Goal: Task Accomplishment & Management: Manage account settings

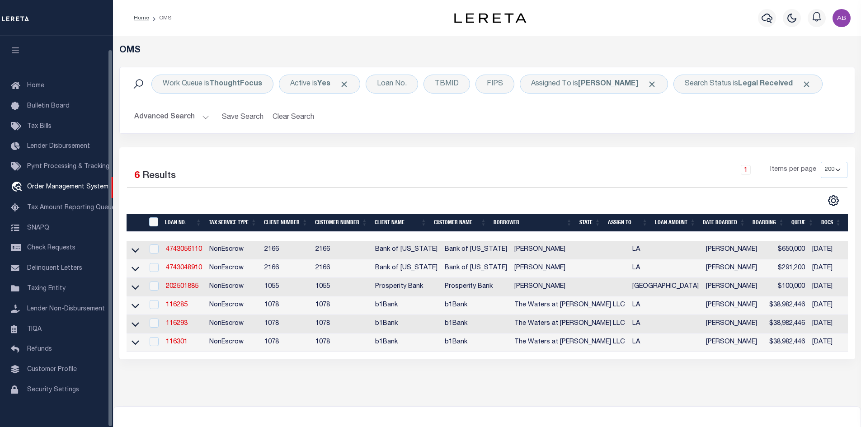
select select "200"
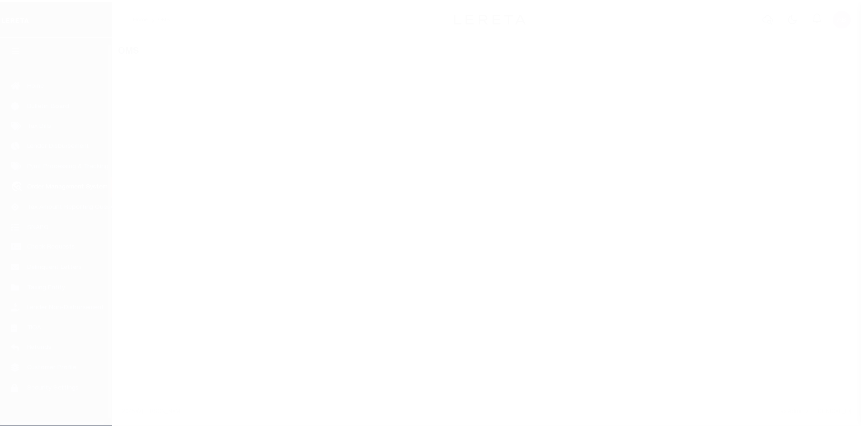
scroll to position [13, 0]
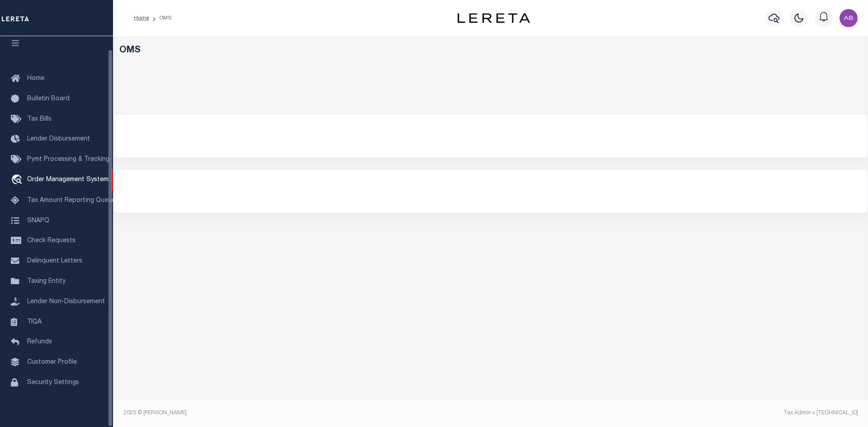
select select "200"
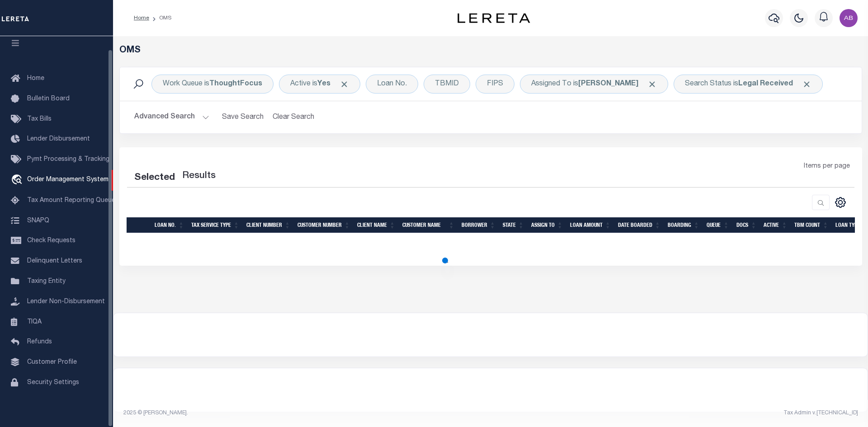
select select "200"
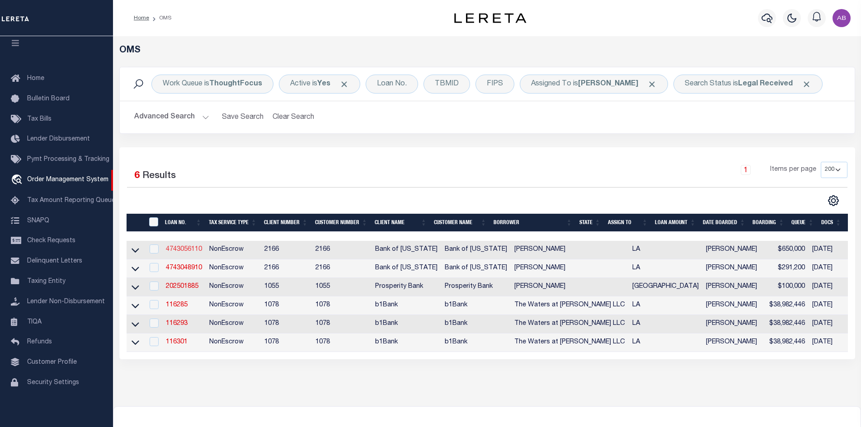
click at [185, 251] on link "4743056110" at bounding box center [184, 249] width 36 height 6
type input "4743056110"
type input "[PERSON_NAME]"
select select
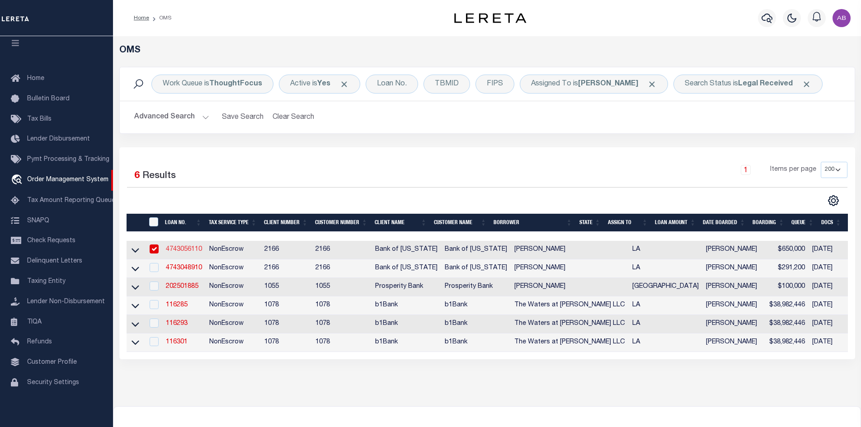
type input "08/07/2025"
select select "500"
select select "10"
select select "NonEscrow"
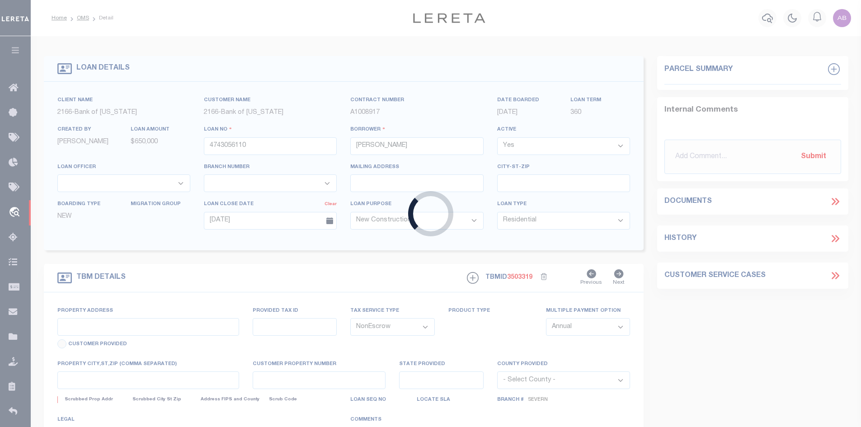
type input "54850 HIGHWAY 60"
select select
type input "BOGALUSA LA 70427"
type input "LA"
select select "46058"
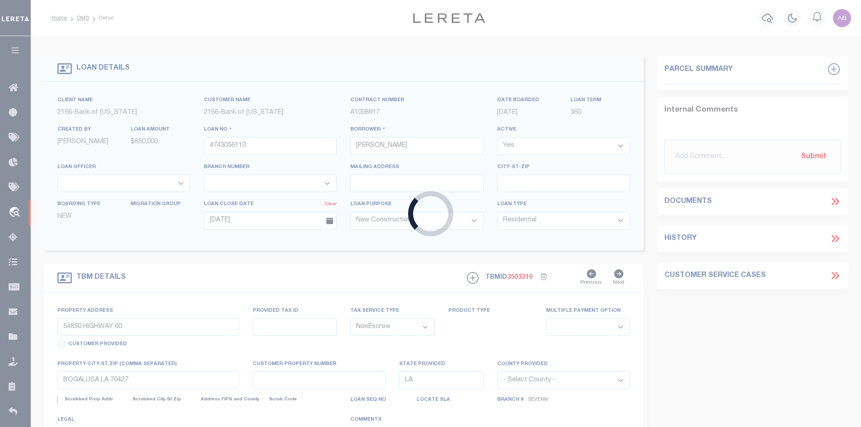
select select "4393"
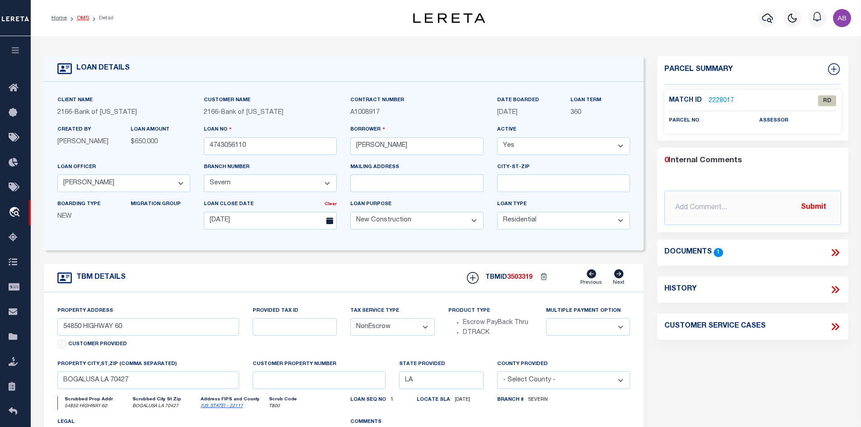
click at [78, 18] on link "OMS" at bounding box center [83, 17] width 12 height 5
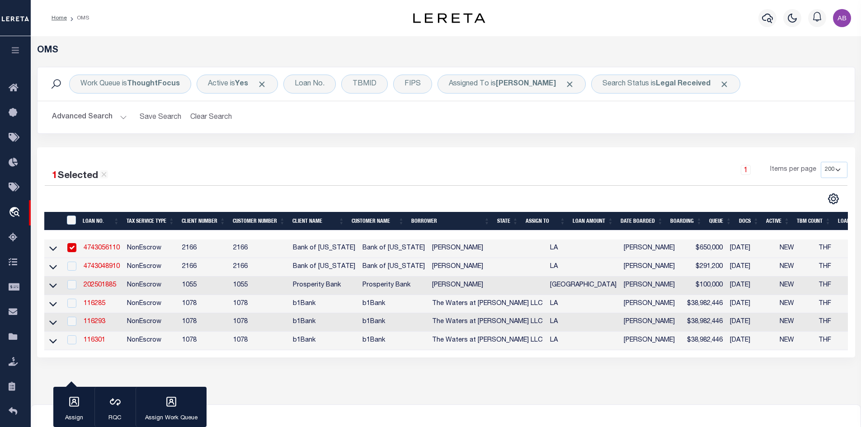
click at [74, 246] on input "checkbox" at bounding box center [71, 247] width 9 height 9
checkbox input "false"
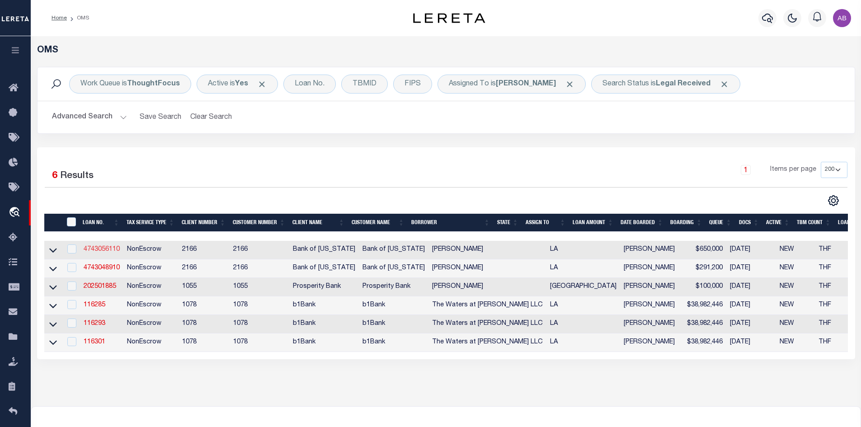
click at [95, 249] on link "4743056110" at bounding box center [102, 249] width 36 height 6
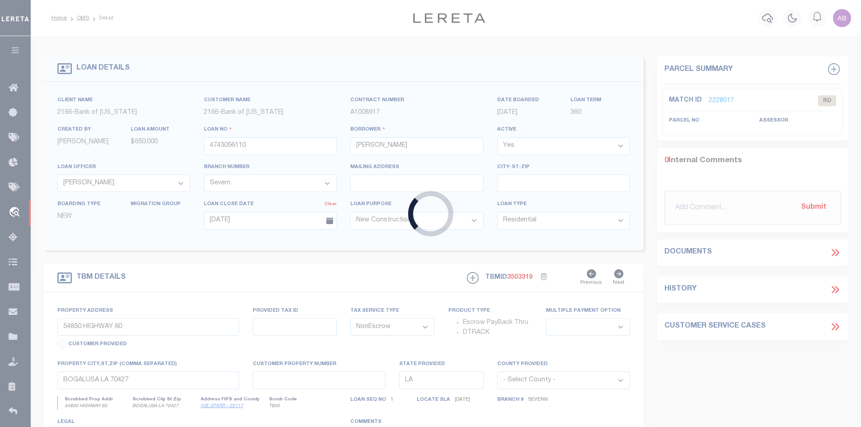
select select
select select "46058"
select select "4393"
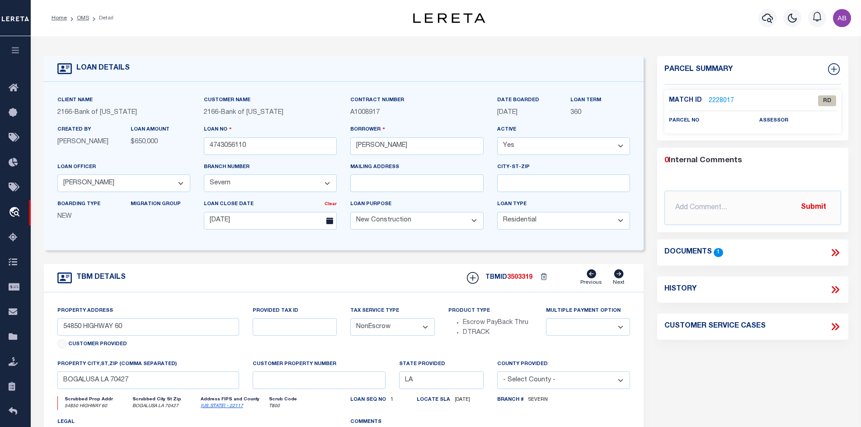
click at [99, 249] on div "Client Name 2166 - Bank of Louisiana Customer Name 2166 - Bank of Louisiana" at bounding box center [344, 166] width 600 height 169
click at [833, 252] on icon at bounding box center [835, 253] width 12 height 12
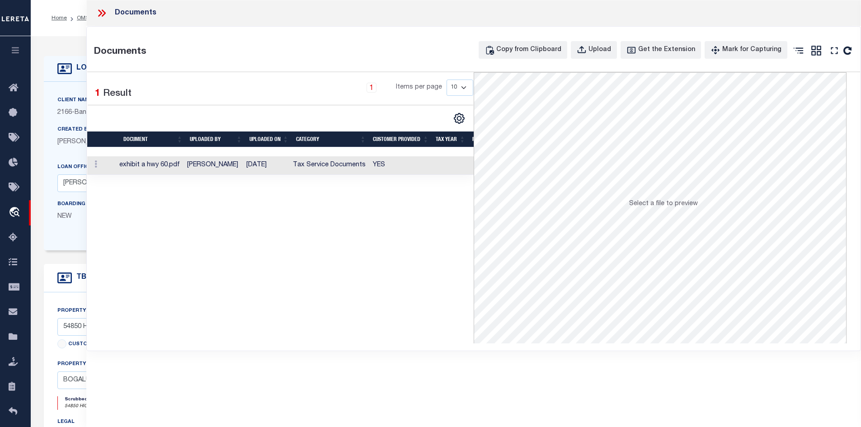
click at [289, 162] on td "10/07/2025" at bounding box center [266, 165] width 47 height 19
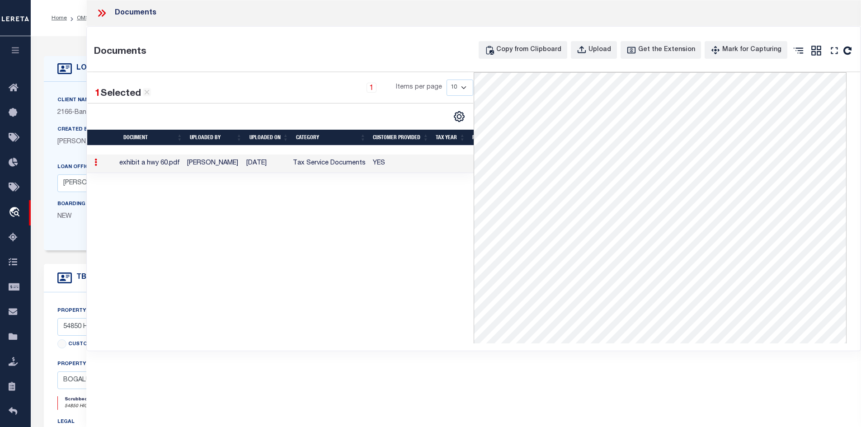
click at [99, 13] on icon at bounding box center [102, 13] width 12 height 12
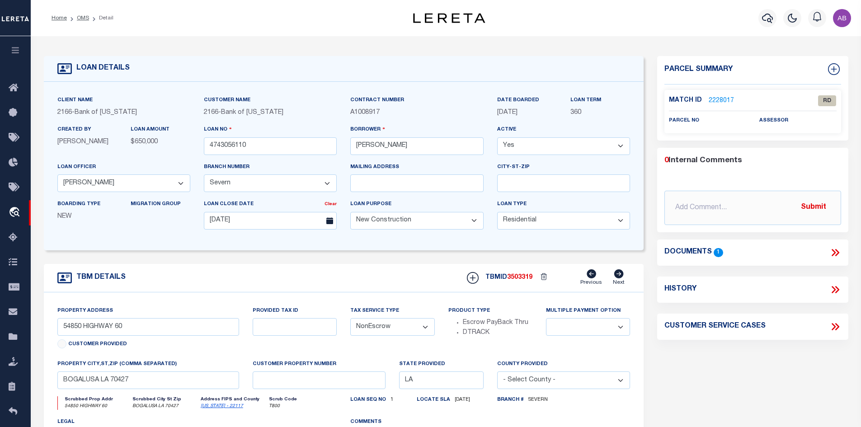
click at [710, 99] on link "2228017" at bounding box center [721, 100] width 25 height 9
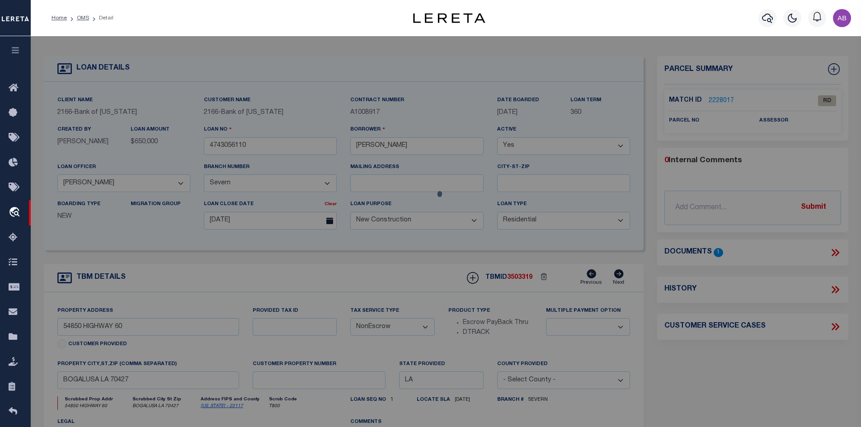
checkbox input "false"
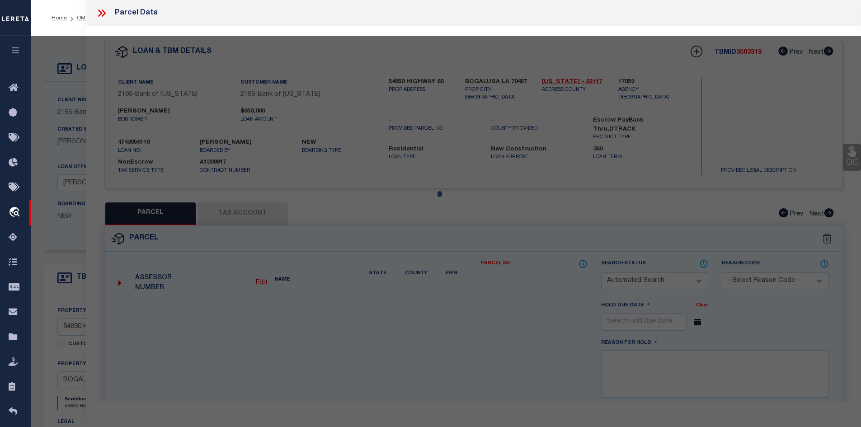
select select "RD"
checkbox input "false"
type textarea "Document uploaded that satisfies a legal requirement, changing from ND to RD"
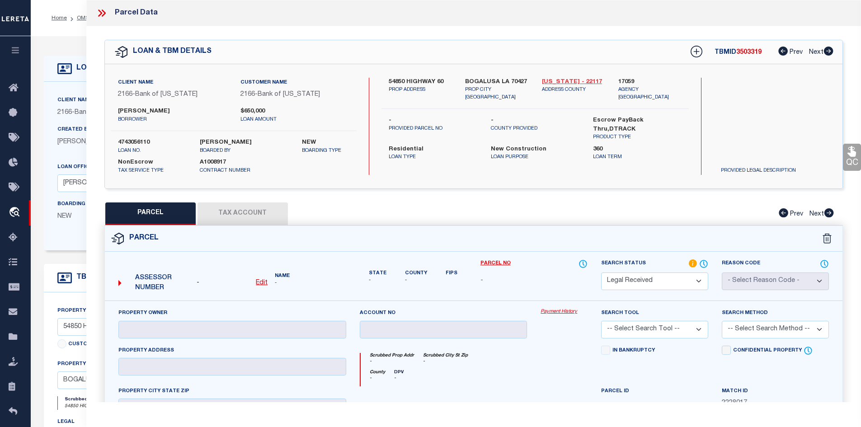
click at [565, 78] on link "Washington - 22117" at bounding box center [573, 82] width 63 height 9
click at [412, 78] on label "54850 HIGHWAY 60" at bounding box center [420, 82] width 63 height 9
copy div "54850 HIGHWAY 60"
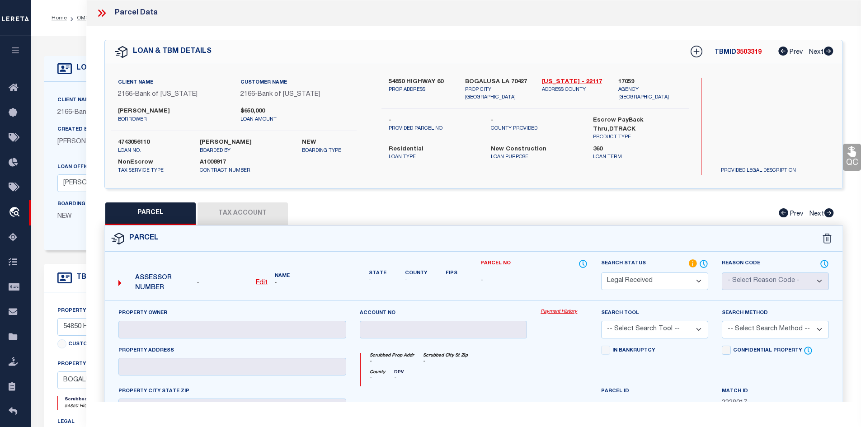
click at [153, 106] on div "Client Name 2166 - Bank of Louisiana" at bounding box center [172, 92] width 122 height 29
click at [154, 105] on div "Client Name 2166 - Bank of Louisiana" at bounding box center [172, 92] width 122 height 29
click at [146, 110] on label "[PERSON_NAME]" at bounding box center [172, 111] width 109 height 9
copy label "Sharp"
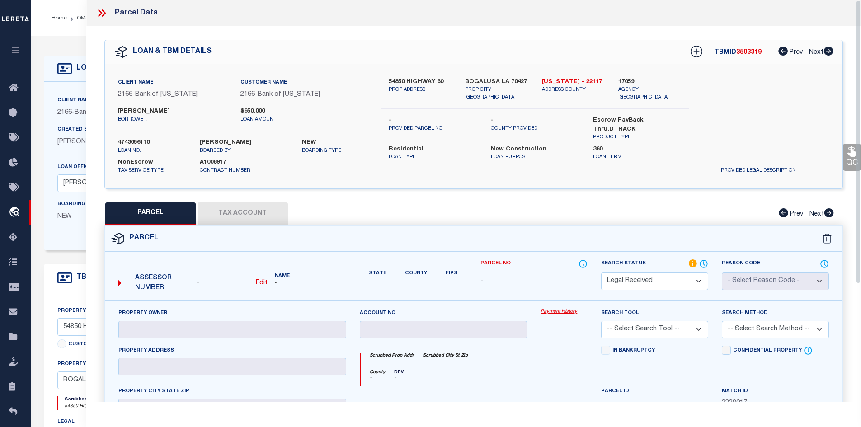
click at [125, 105] on div "Client Name 2166 - Bank of Louisiana" at bounding box center [172, 92] width 122 height 29
click at [124, 105] on div "Client Name 2166 - Bank of Louisiana" at bounding box center [172, 92] width 122 height 29
copy span "2166"
click at [122, 111] on label "[PERSON_NAME]" at bounding box center [172, 111] width 109 height 9
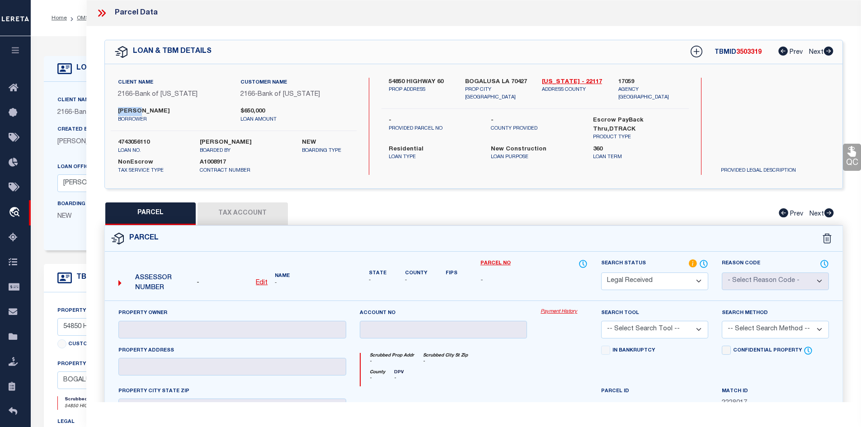
copy label "Brian"
click at [129, 108] on label "[PERSON_NAME]" at bounding box center [172, 111] width 109 height 9
click at [133, 108] on label "[PERSON_NAME]" at bounding box center [172, 111] width 109 height 9
click at [136, 109] on label "[PERSON_NAME]" at bounding box center [172, 111] width 109 height 9
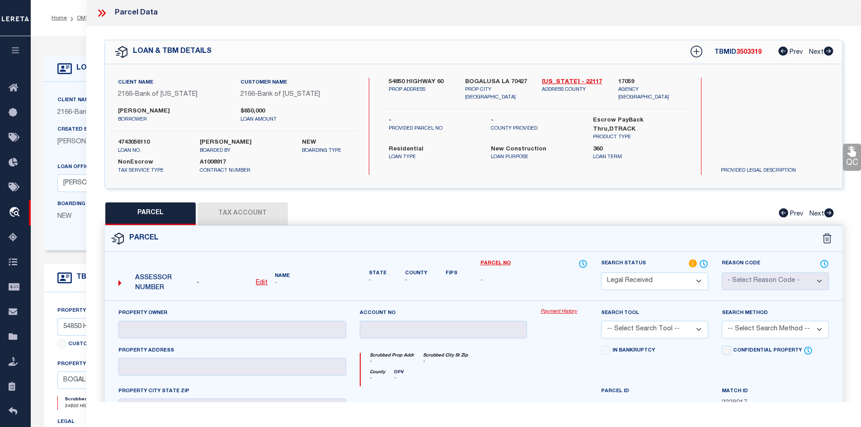
click at [136, 109] on label "[PERSON_NAME]" at bounding box center [172, 111] width 109 height 9
click at [105, 6] on div "Parcel Data" at bounding box center [473, 13] width 775 height 26
click at [101, 11] on icon at bounding box center [102, 13] width 12 height 12
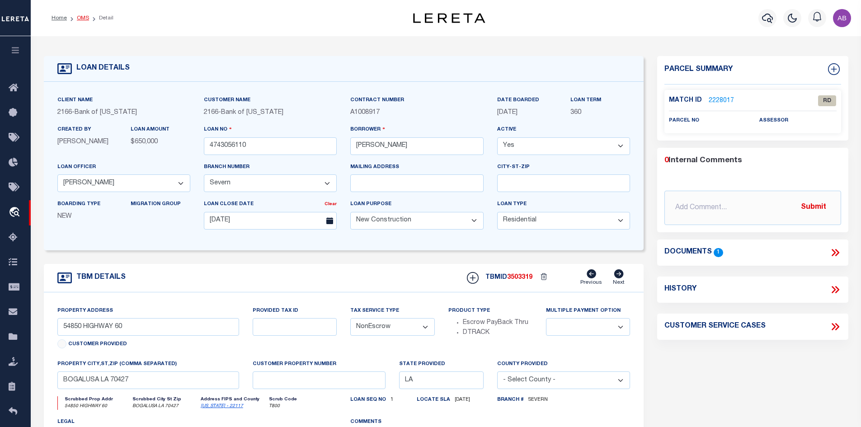
click at [81, 15] on link "OMS" at bounding box center [83, 17] width 12 height 5
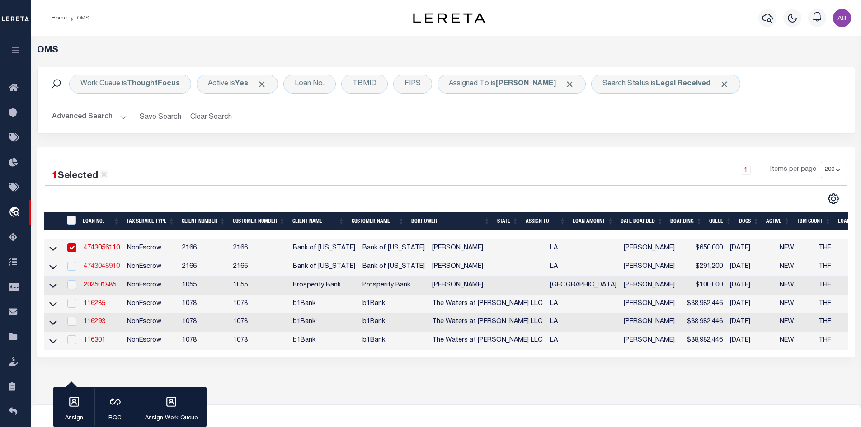
click at [106, 268] on link "4743048910" at bounding box center [102, 267] width 36 height 6
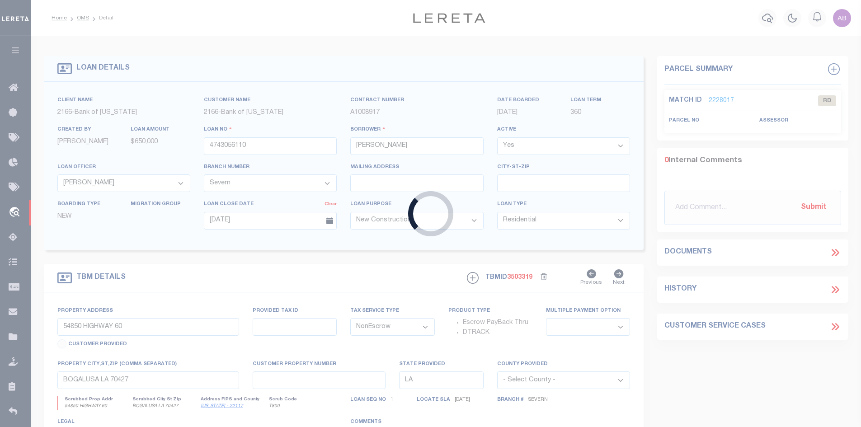
type input "4743048910"
type input "[PERSON_NAME]"
select select "10865"
type input "1100 Oak St"
type input "Marrero, LA 70072"
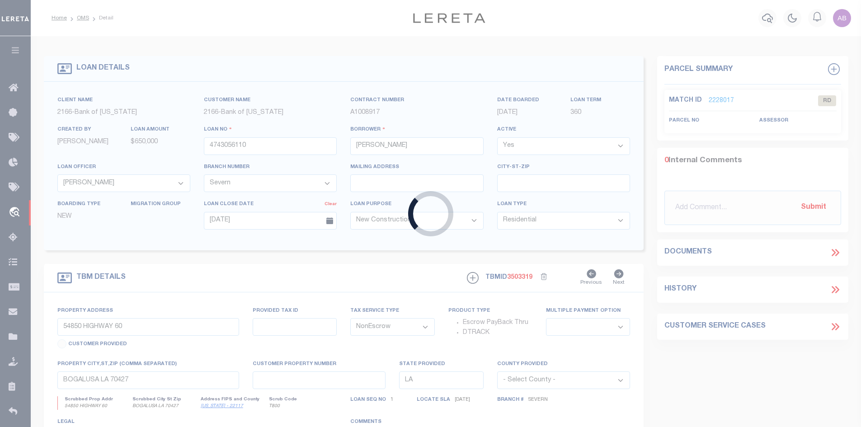
type input "09/03/2025"
select select "20"
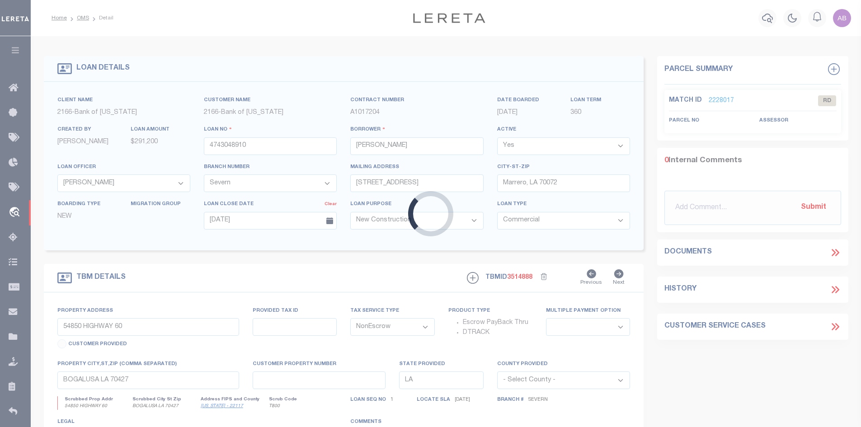
type input "1045 OAK ST"
select select
type input "MARRERO LA 70072-2521"
select select "10865"
select select "4393"
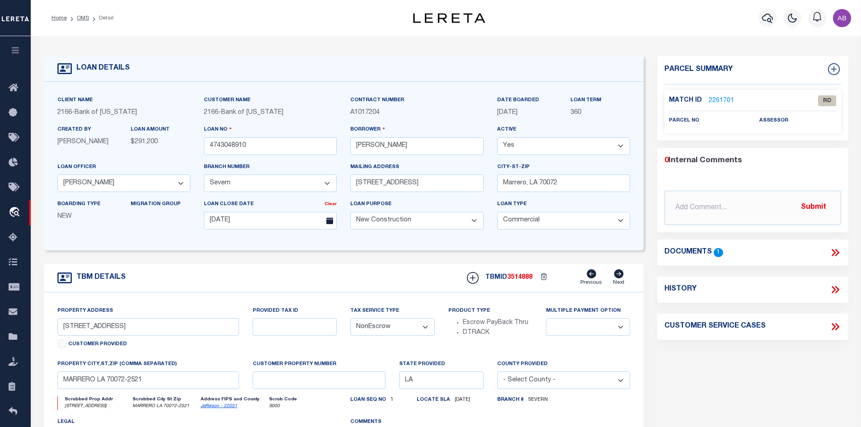
click at [712, 97] on link "2261701" at bounding box center [721, 100] width 25 height 9
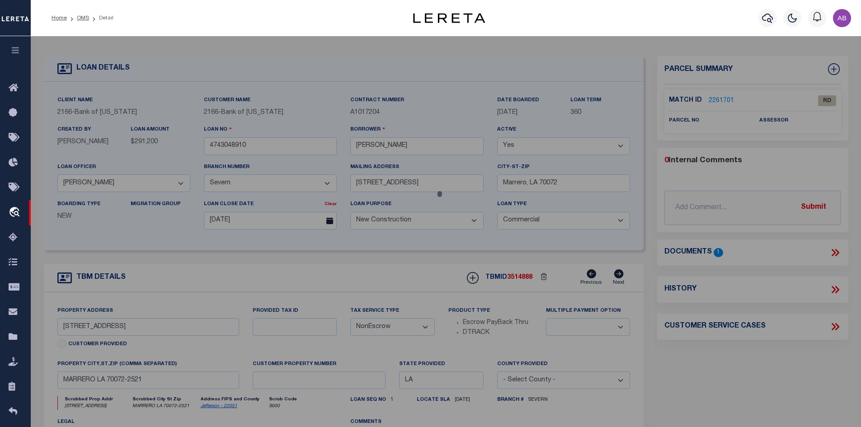
select select "AS"
checkbox input "false"
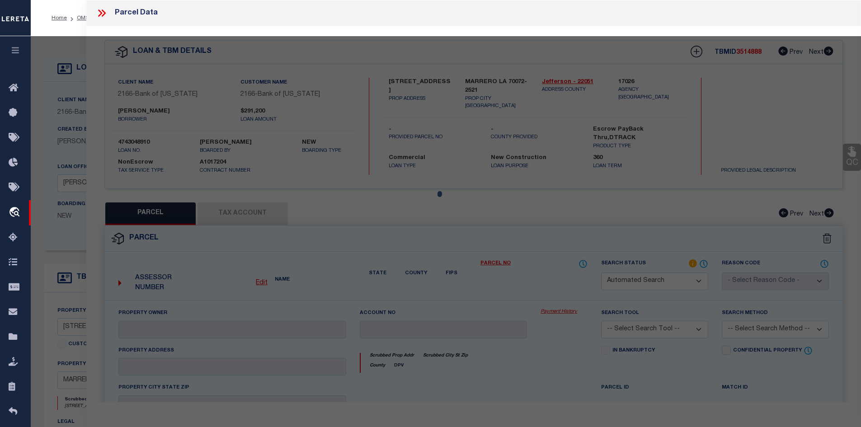
select select "RD"
checkbox input "false"
type textarea "Document uploaded that satisfies a legal requirement, changing from ND to RD"
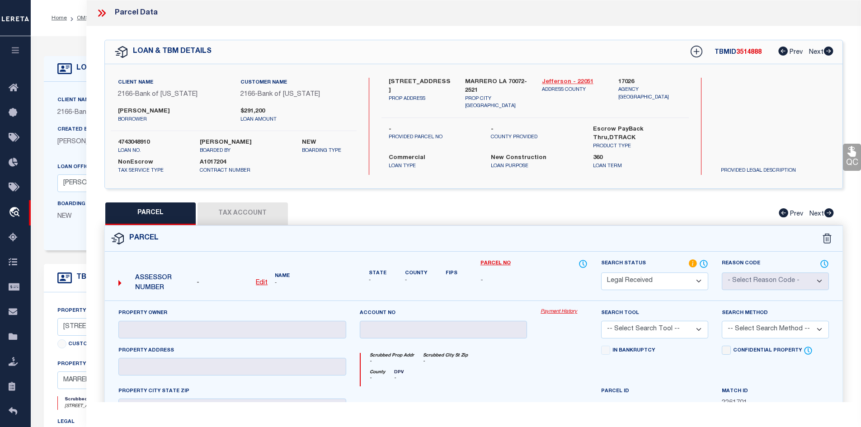
click at [566, 82] on link "Jefferson - 22051" at bounding box center [573, 82] width 63 height 9
click at [395, 81] on label "1045 OAK ST" at bounding box center [420, 87] width 63 height 18
copy div "1045 OAK ST"
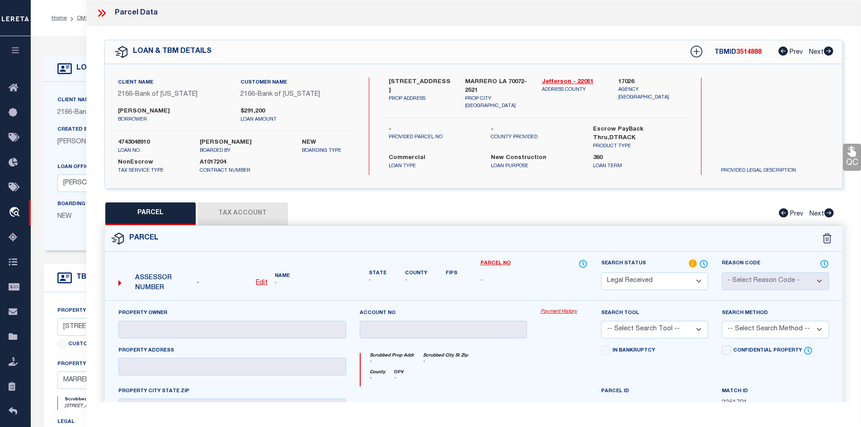
click at [287, 106] on div "Customer Name 2166 - Bank of Louisiana" at bounding box center [295, 92] width 122 height 29
click at [105, 8] on icon at bounding box center [102, 13] width 12 height 12
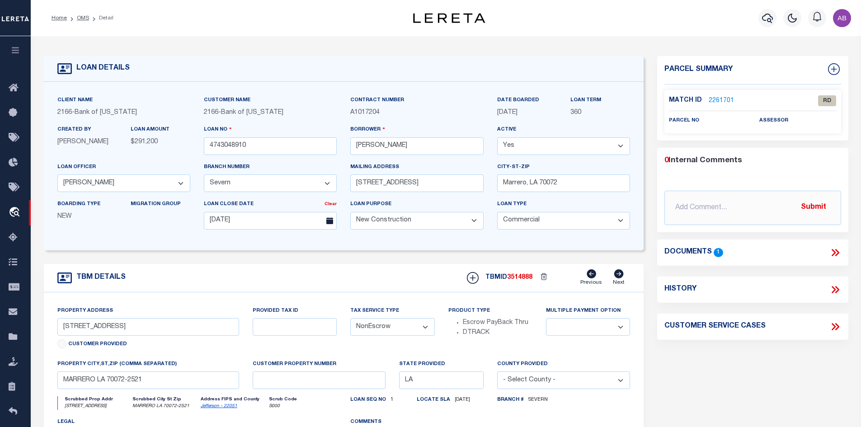
click at [838, 253] on icon at bounding box center [837, 252] width 4 height 7
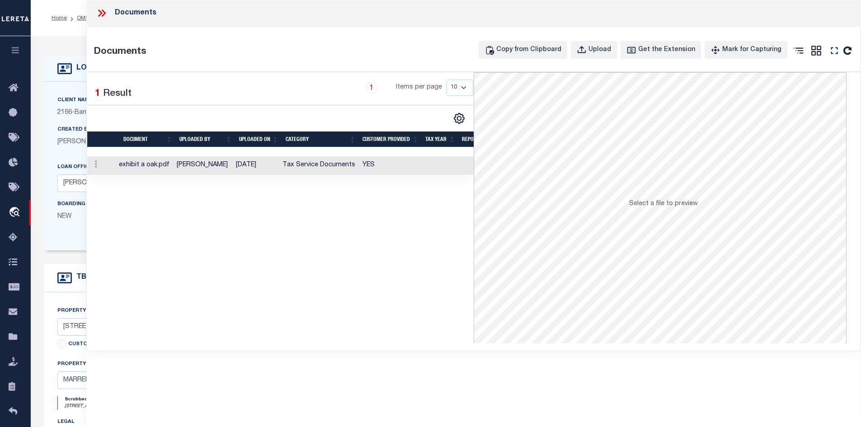
click at [322, 170] on td "Tax Service Documents" at bounding box center [319, 165] width 80 height 19
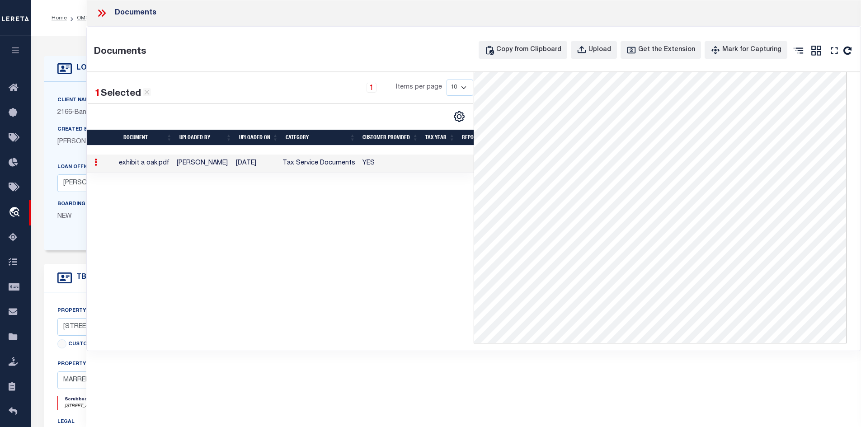
scroll to position [46, 0]
click at [830, 50] on icon "" at bounding box center [834, 51] width 12 height 12
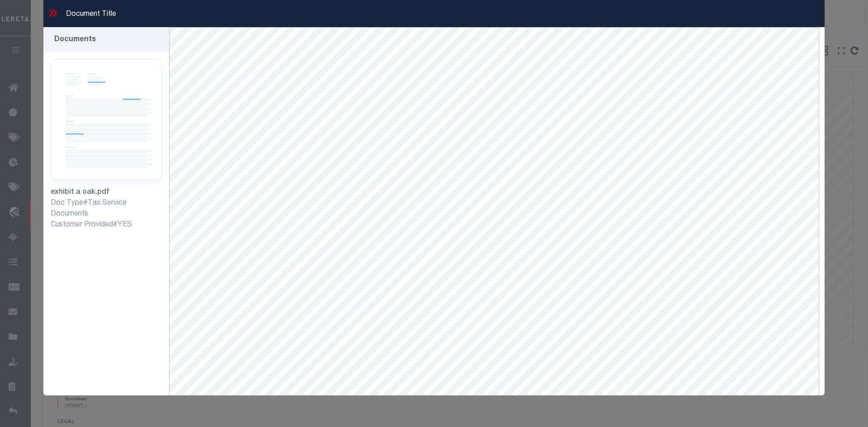
click at [52, 12] on icon at bounding box center [51, 12] width 4 height 7
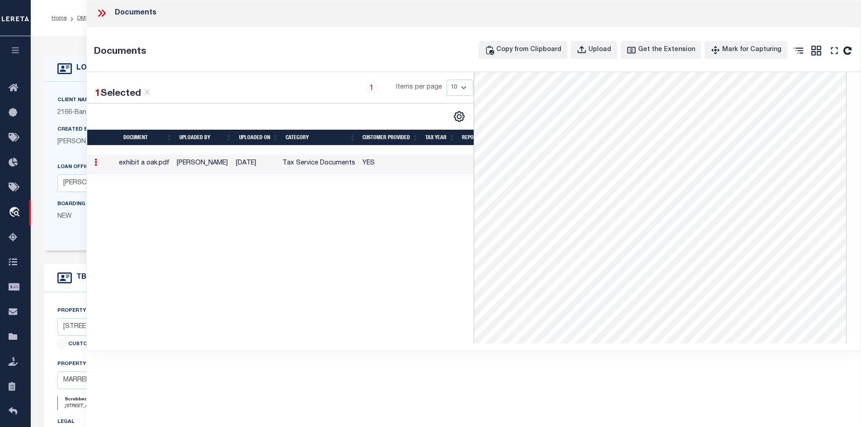
click at [102, 13] on icon at bounding box center [100, 12] width 4 height 7
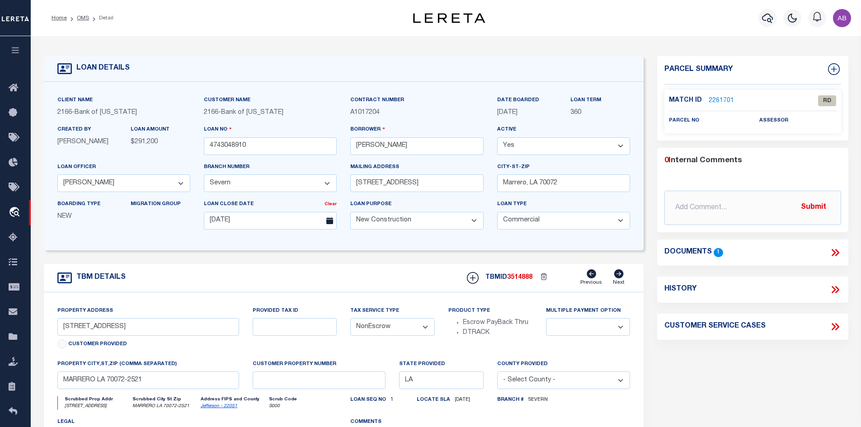
click at [720, 99] on link "2261701" at bounding box center [721, 100] width 25 height 9
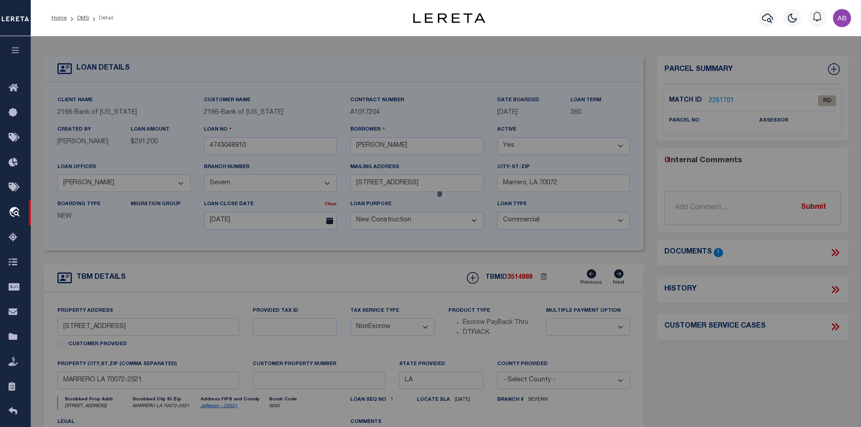
select select "AS"
checkbox input "false"
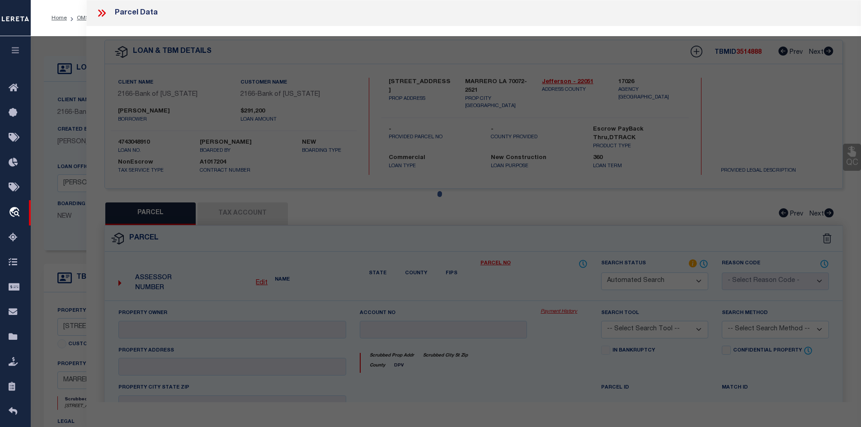
select select "RD"
checkbox input "false"
type textarea "Document uploaded that satisfies a legal requirement, changing from ND to RD"
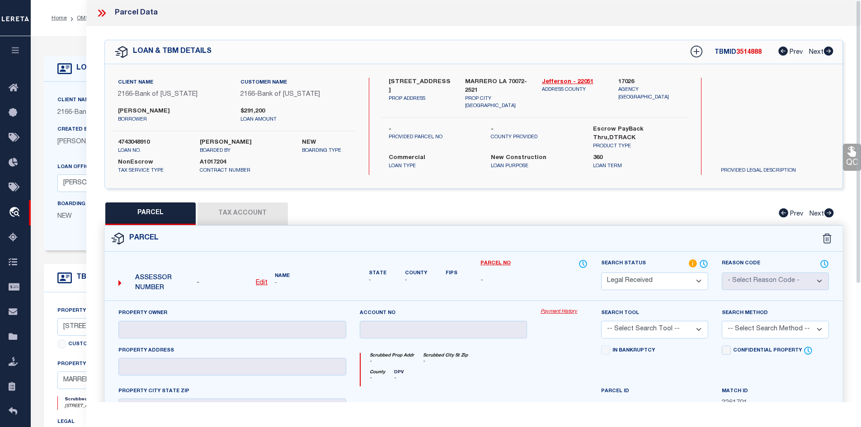
click at [102, 15] on icon at bounding box center [103, 12] width 4 height 7
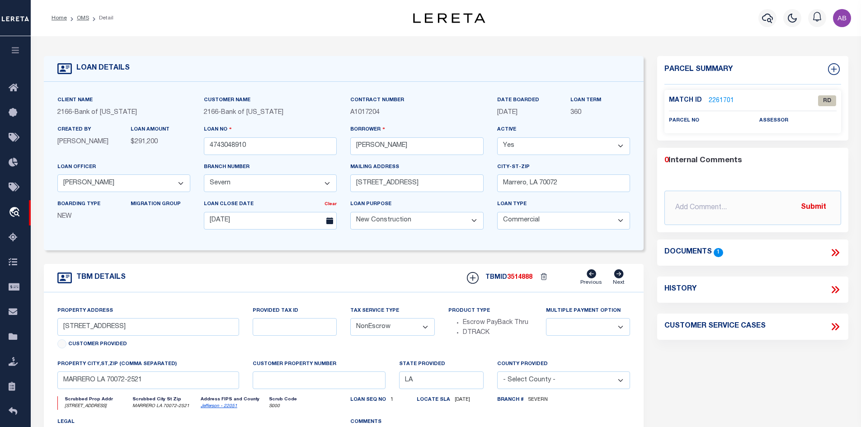
click at [76, 22] on li "OMS" at bounding box center [78, 18] width 22 height 8
click at [79, 18] on link "OMS" at bounding box center [83, 17] width 12 height 5
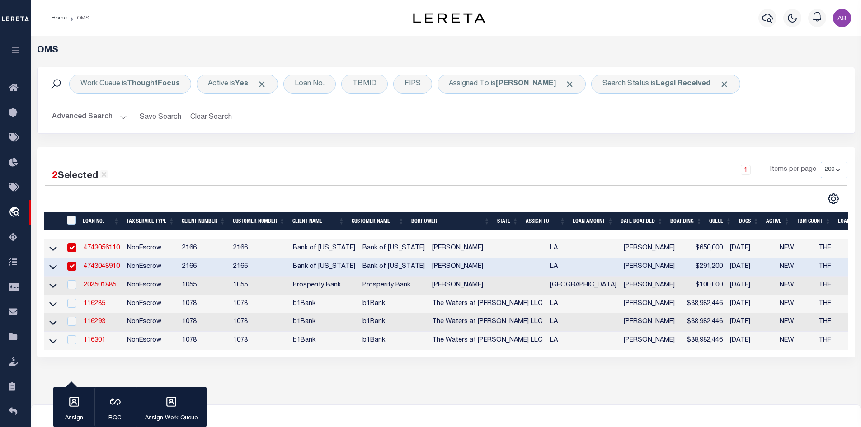
click at [67, 267] on input "checkbox" at bounding box center [71, 266] width 9 height 9
checkbox input "false"
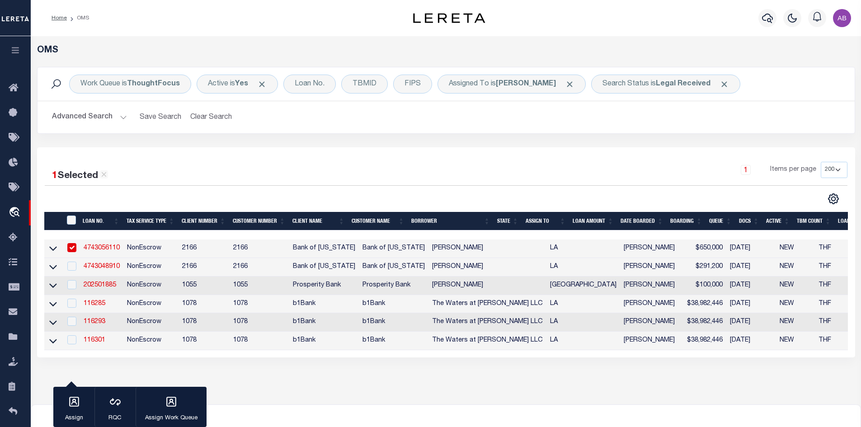
click at [72, 248] on input "checkbox" at bounding box center [71, 247] width 9 height 9
checkbox input "false"
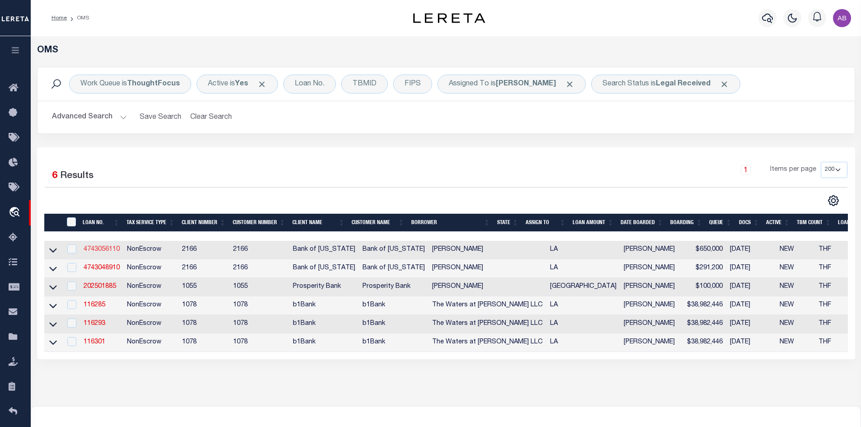
click at [97, 249] on link "4743056110" at bounding box center [102, 249] width 36 height 6
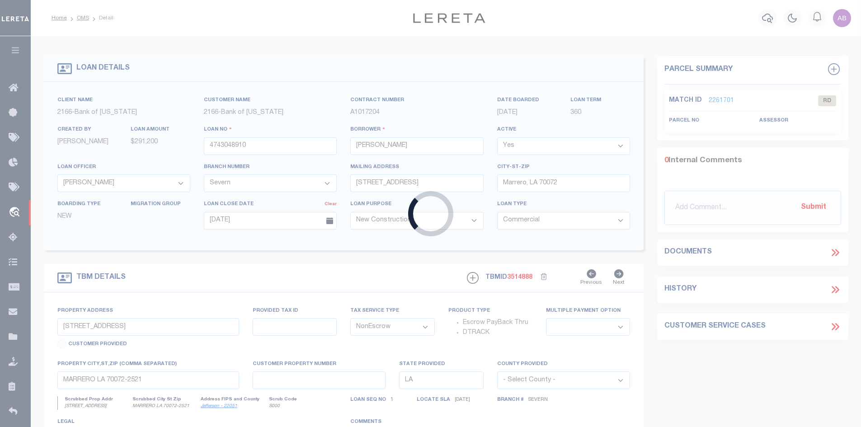
type input "4743056110"
type input "[PERSON_NAME]"
select select "46058"
type input "08/07/2025"
select select "10"
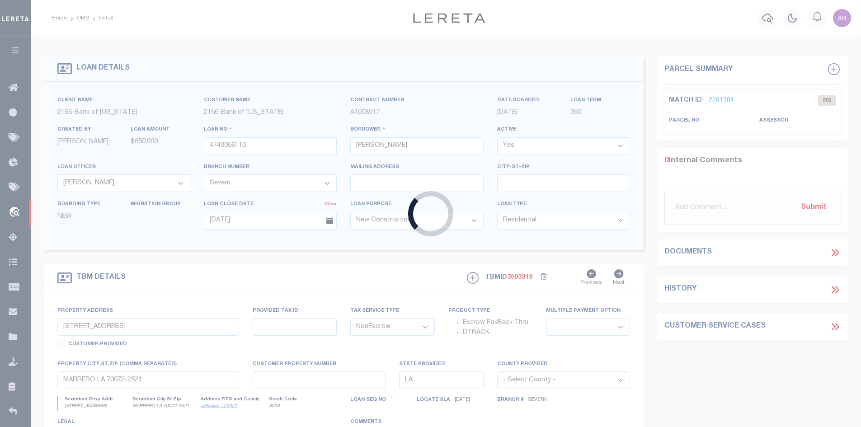
type input "54850 HIGHWAY 60"
select select
type input "BOGALUSA LA 70427"
select select "46058"
select select "4393"
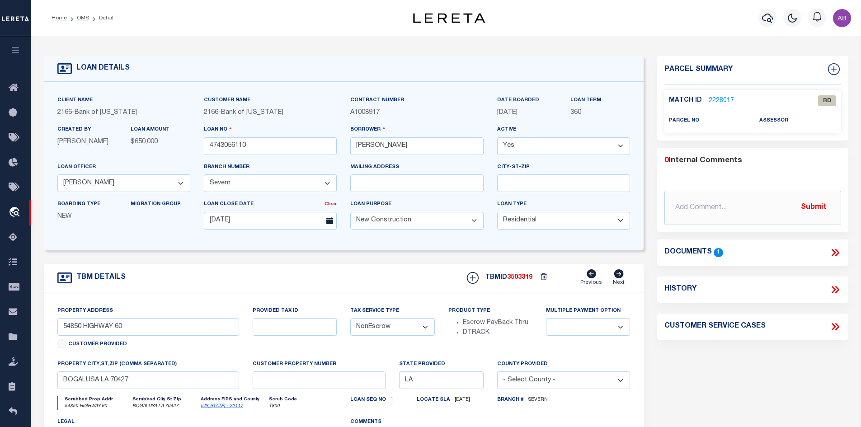
click at [715, 100] on link "2228017" at bounding box center [721, 100] width 25 height 9
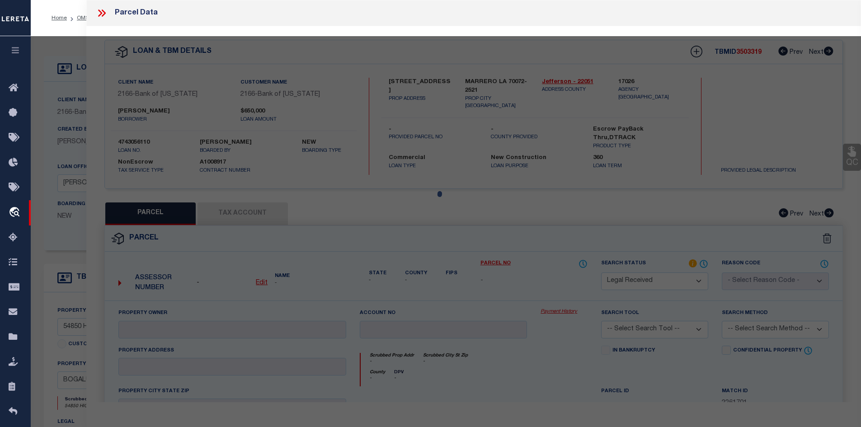
select select "AS"
checkbox input "false"
select select "RD"
checkbox input "false"
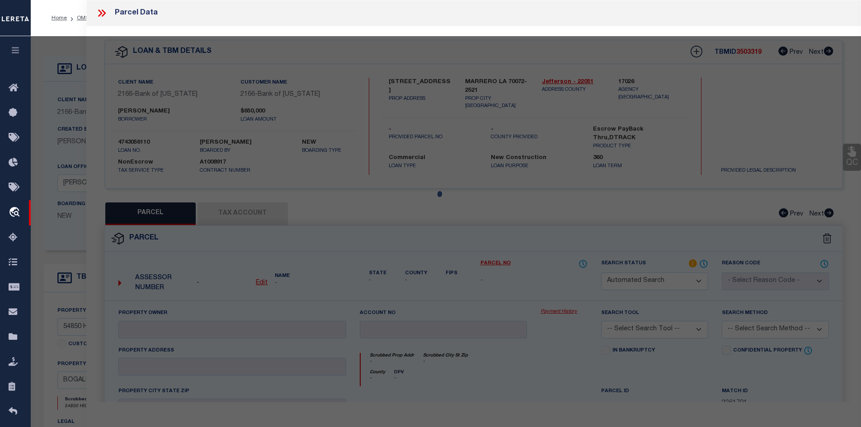
type textarea "Document uploaded that satisfies a legal requirement, changing from ND to RD"
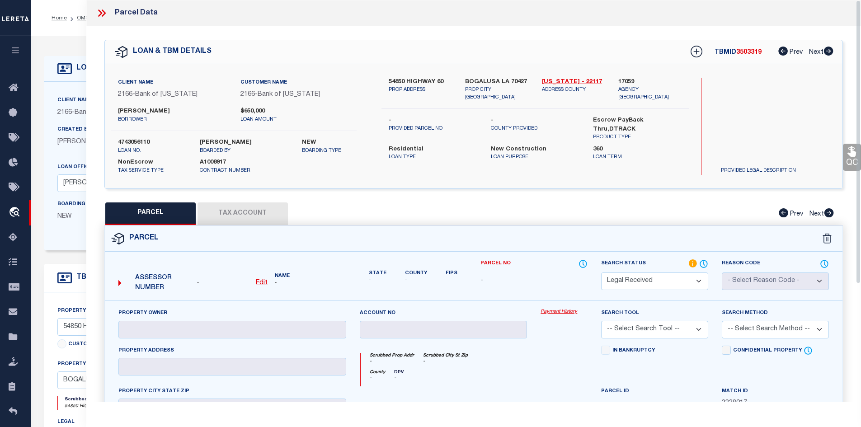
click at [102, 15] on icon at bounding box center [102, 13] width 12 height 12
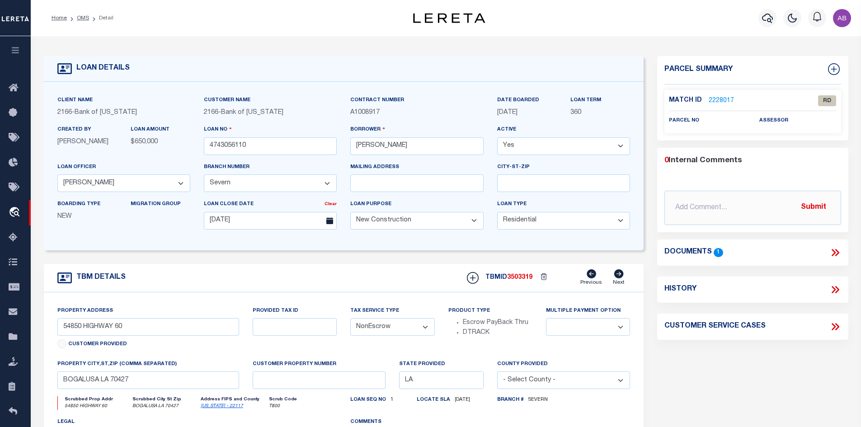
click at [715, 100] on link "2228017" at bounding box center [721, 100] width 25 height 9
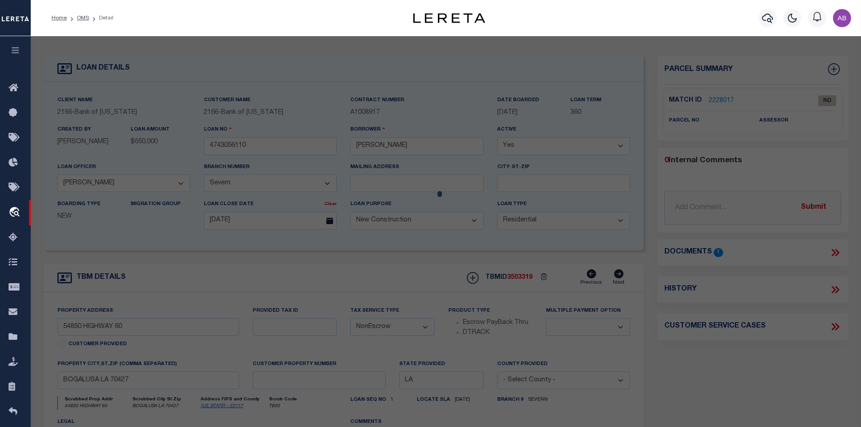
select select "AS"
checkbox input "false"
select select "RD"
checkbox input "false"
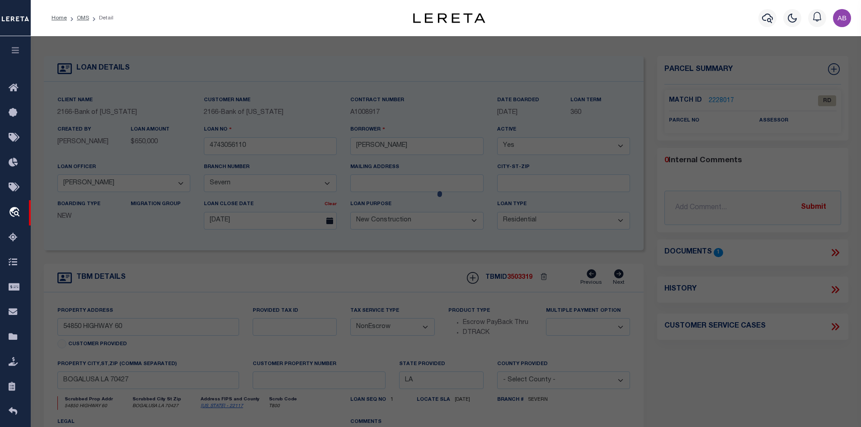
type textarea "Document uploaded that satisfies a legal requirement, changing from ND to RD"
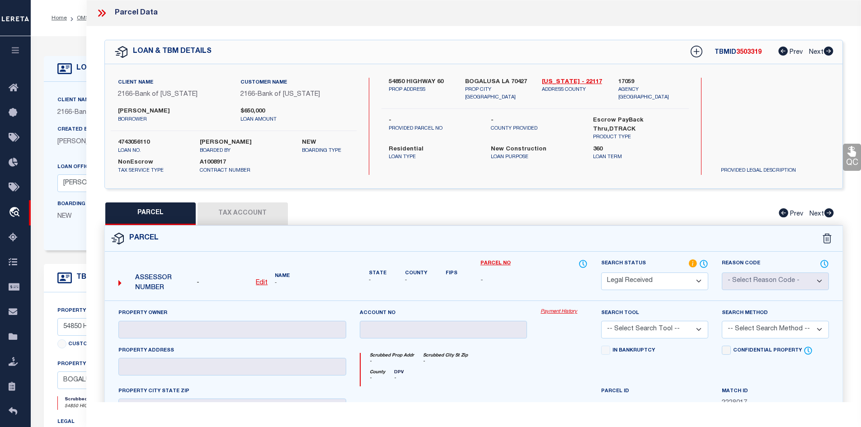
click at [136, 140] on label "4743056110" at bounding box center [152, 142] width 68 height 9
copy label "4743056110"
click at [185, 67] on div "Client Name 2166 - Bank of Louisiana Customer Name 2166 - Bank of Louisiana Bri…" at bounding box center [474, 126] width 738 height 124
drag, startPoint x: 530, startPoint y: 137, endPoint x: 486, endPoint y: 131, distance: 43.9
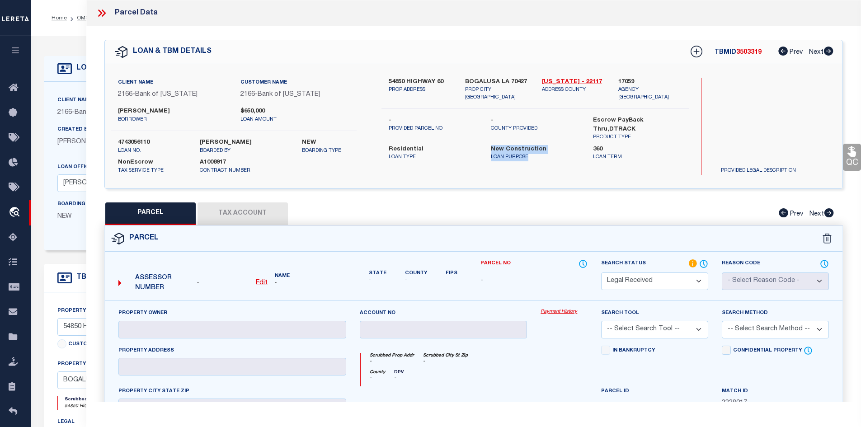
click at [486, 131] on div "54850 HIGHWAY 60 PROP ADDRESS BOGALUSA LA 70427 PROP CITY ST ZIP Washington - 2…" at bounding box center [534, 126] width 307 height 97
drag, startPoint x: 438, startPoint y: 137, endPoint x: 391, endPoint y: 136, distance: 47.9
click at [391, 145] on div "Residential Loan Type" at bounding box center [433, 153] width 89 height 16
click at [401, 157] on div "54850 HIGHWAY 60 PROP ADDRESS BOGALUSA LA 70427 PROP CITY ST ZIP Washington - 2…" at bounding box center [534, 126] width 307 height 97
drag, startPoint x: 422, startPoint y: 149, endPoint x: 399, endPoint y: 132, distance: 28.7
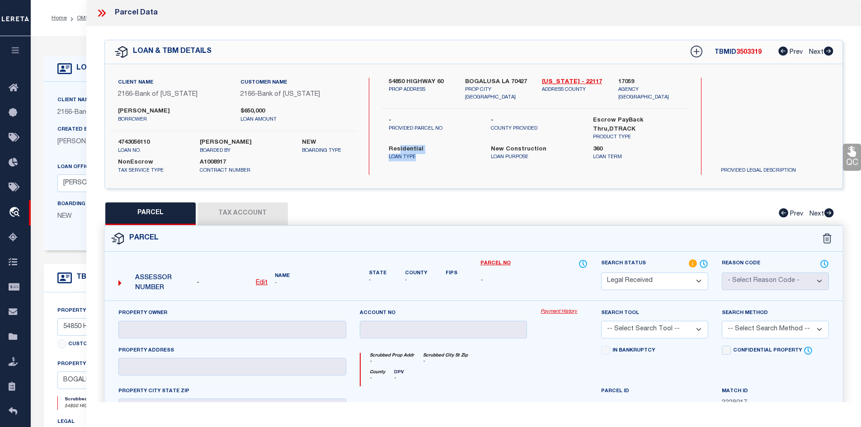
click at [399, 132] on div "54850 HIGHWAY 60 PROP ADDRESS BOGALUSA LA 70427 PROP CITY ST ZIP Washington - 2…" at bounding box center [534, 126] width 307 height 97
click at [386, 145] on div "Residential Loan Type" at bounding box center [433, 153] width 102 height 16
drag, startPoint x: 386, startPoint y: 130, endPoint x: 423, endPoint y: 141, distance: 38.5
click at [423, 145] on div "Residential Loan Type" at bounding box center [433, 153] width 102 height 16
click at [422, 170] on div "54850 HIGHWAY 60 PROP ADDRESS BOGALUSA LA 70427 PROP CITY ST ZIP Washington - 2…" at bounding box center [534, 126] width 307 height 97
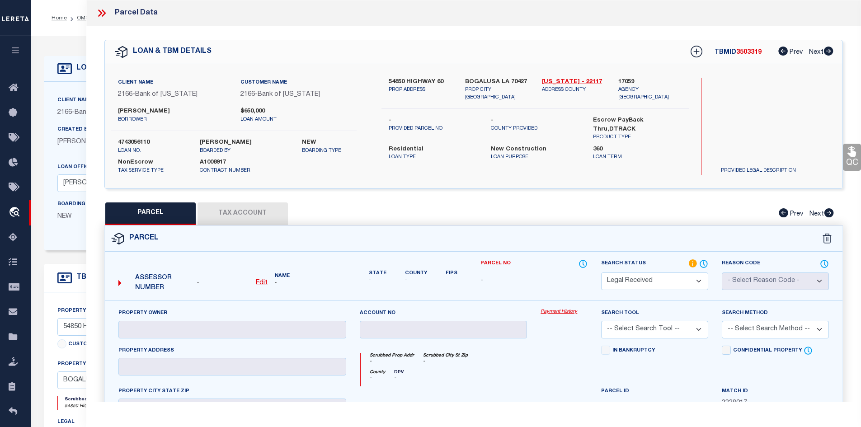
drag, startPoint x: 422, startPoint y: 170, endPoint x: 364, endPoint y: 204, distance: 67.1
click at [364, 203] on div "QC QC QC" at bounding box center [473, 297] width 775 height 543
click at [372, 203] on div "PARCEL Tax Account Prev Next" at bounding box center [473, 213] width 739 height 23
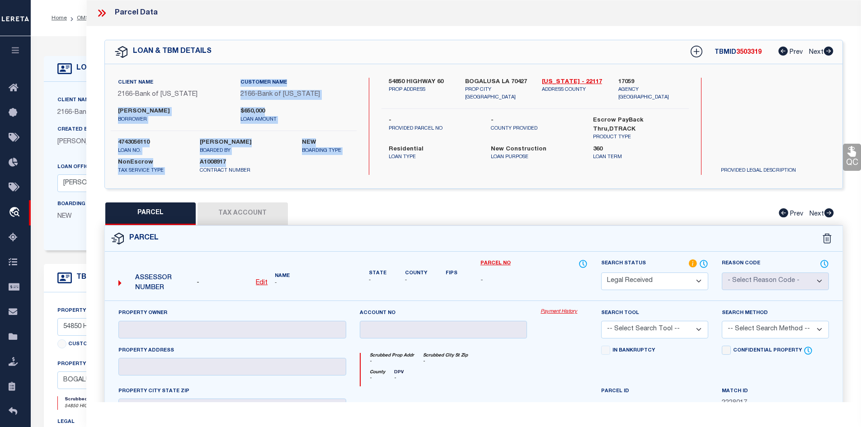
drag, startPoint x: 238, startPoint y: 71, endPoint x: 311, endPoint y: 161, distance: 116.0
click at [311, 161] on div "Client Name 2166 - Bank of Louisiana Customer Name 2166 - Bank of Louisiana Bri…" at bounding box center [474, 126] width 738 height 124
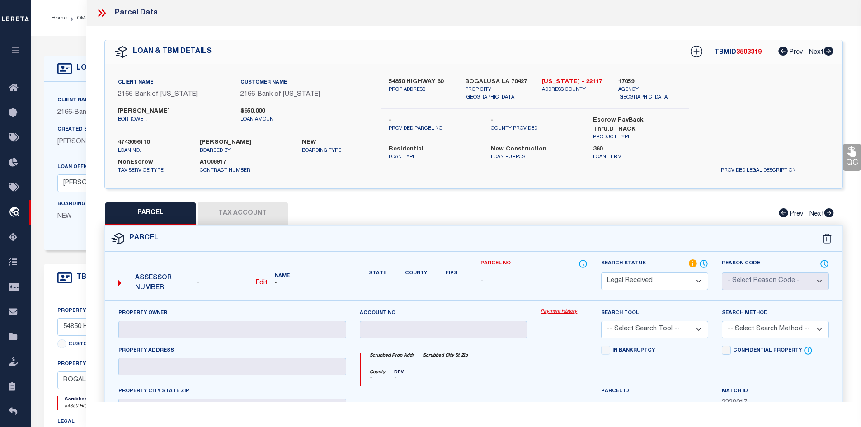
click at [362, 170] on div "NonEscrow Tax Service Type A1008917 Contract Number" at bounding box center [233, 165] width 259 height 20
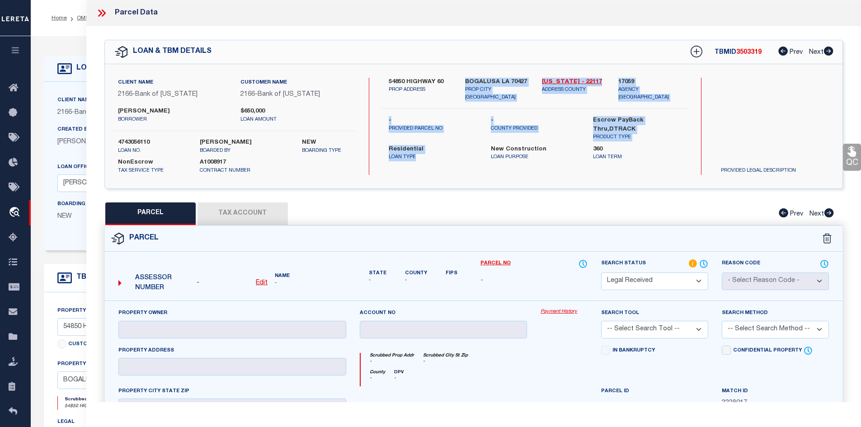
drag, startPoint x: 440, startPoint y: 153, endPoint x: 443, endPoint y: 93, distance: 60.2
click at [443, 93] on div "54850 HIGHWAY 60 PROP ADDRESS BOGALUSA LA 70427 PROP CITY ST ZIP Washington - 2…" at bounding box center [534, 126] width 307 height 97
click at [425, 151] on div "54850 HIGHWAY 60 PROP ADDRESS BOGALUSA LA 70427 PROP CITY ST ZIP Washington - 2…" at bounding box center [534, 126] width 307 height 97
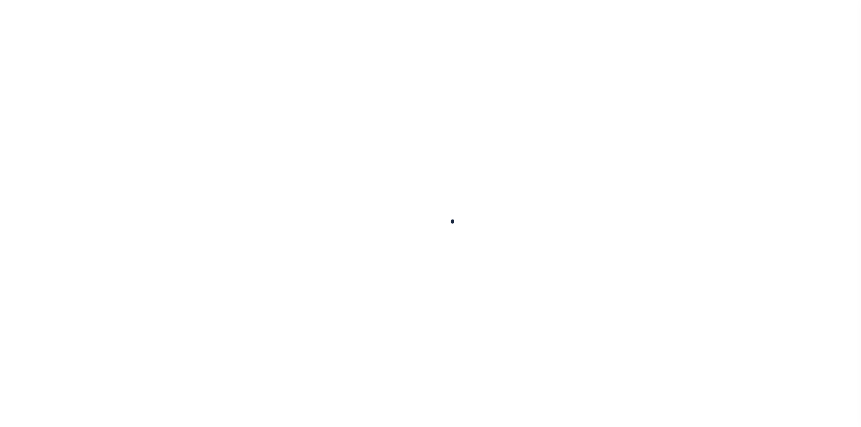
select select "46058"
select select "4393"
select select "500"
select select "10"
select select "NonEscrow"
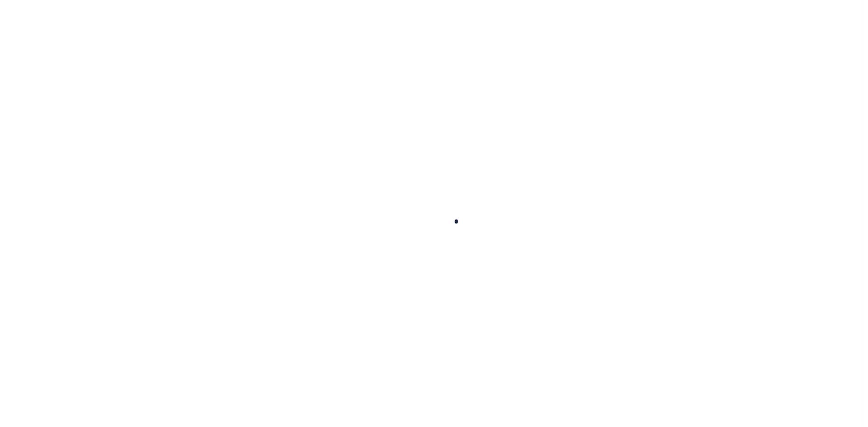
scroll to position [12, 0]
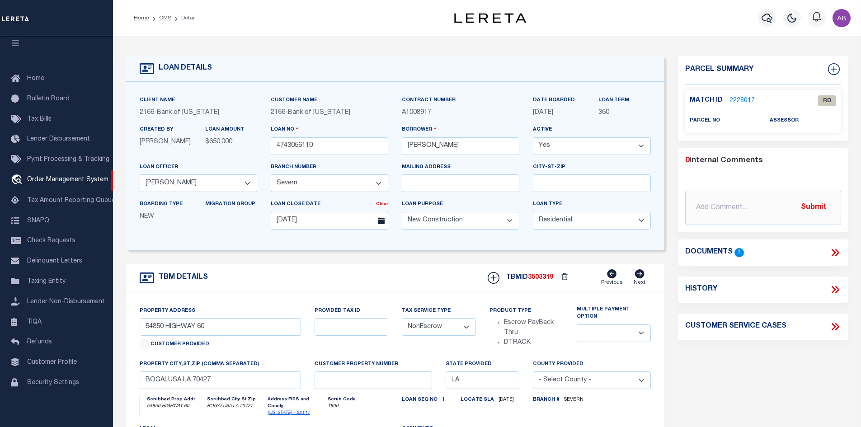
click at [835, 253] on icon at bounding box center [835, 253] width 12 height 12
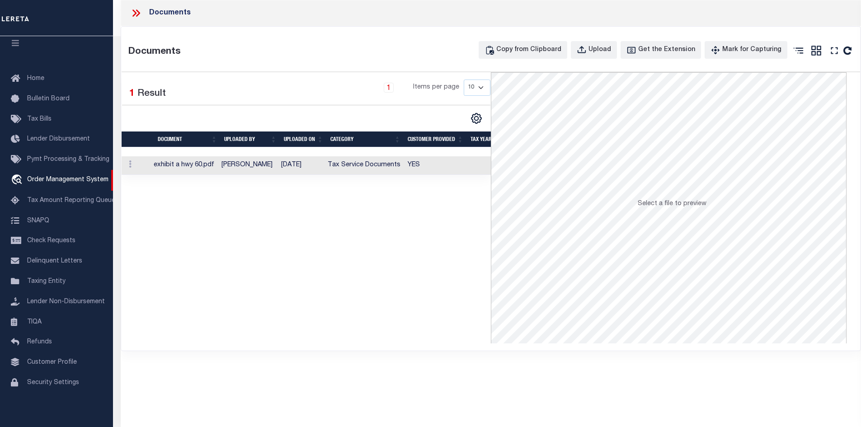
click at [311, 167] on td "10/07/2025" at bounding box center [301, 165] width 47 height 19
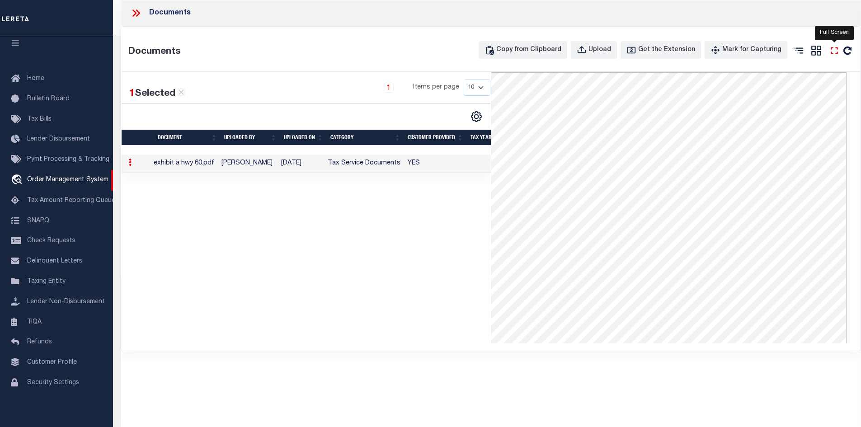
click at [833, 49] on icon "" at bounding box center [834, 51] width 12 height 12
